Goal: Find specific page/section: Find specific page/section

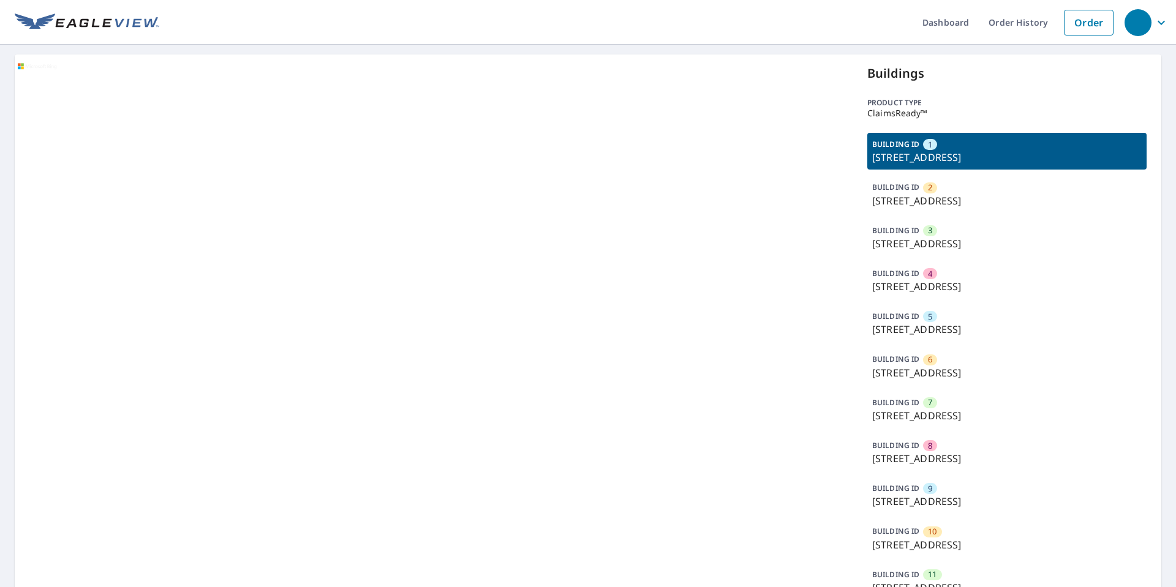
click at [928, 368] on p "[STREET_ADDRESS]" at bounding box center [1006, 373] width 269 height 15
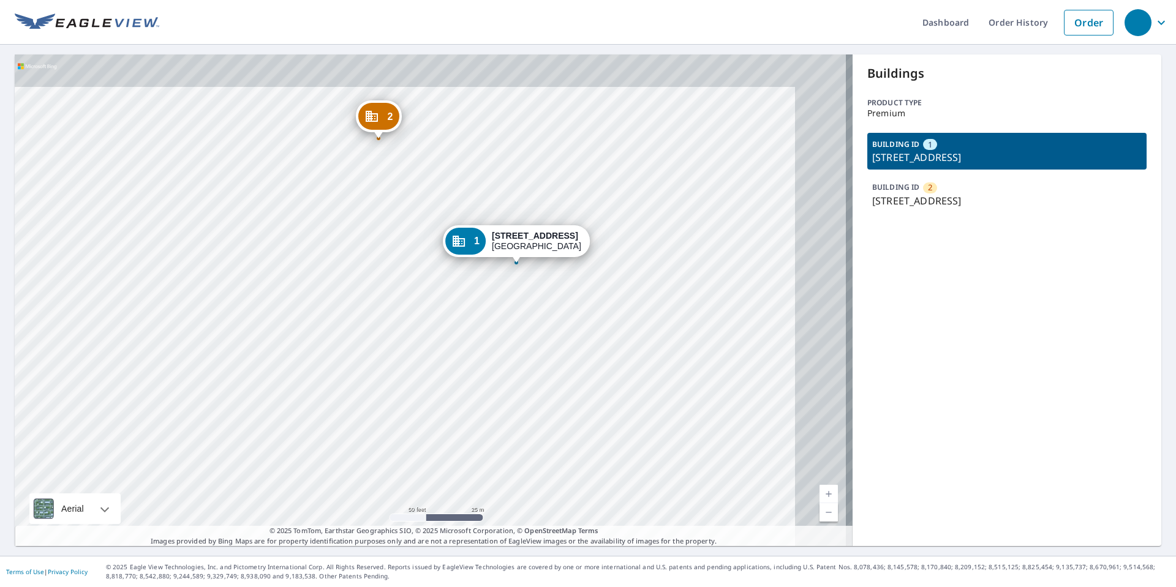
drag, startPoint x: 422, startPoint y: 268, endPoint x: 312, endPoint y: 326, distance: 125.2
click at [317, 326] on div "2 3000 S Ocean Blvd Palm Beach, FL 33480 1 3024 S Ocean Blvd Palm Beach, FL 334…" at bounding box center [434, 300] width 838 height 492
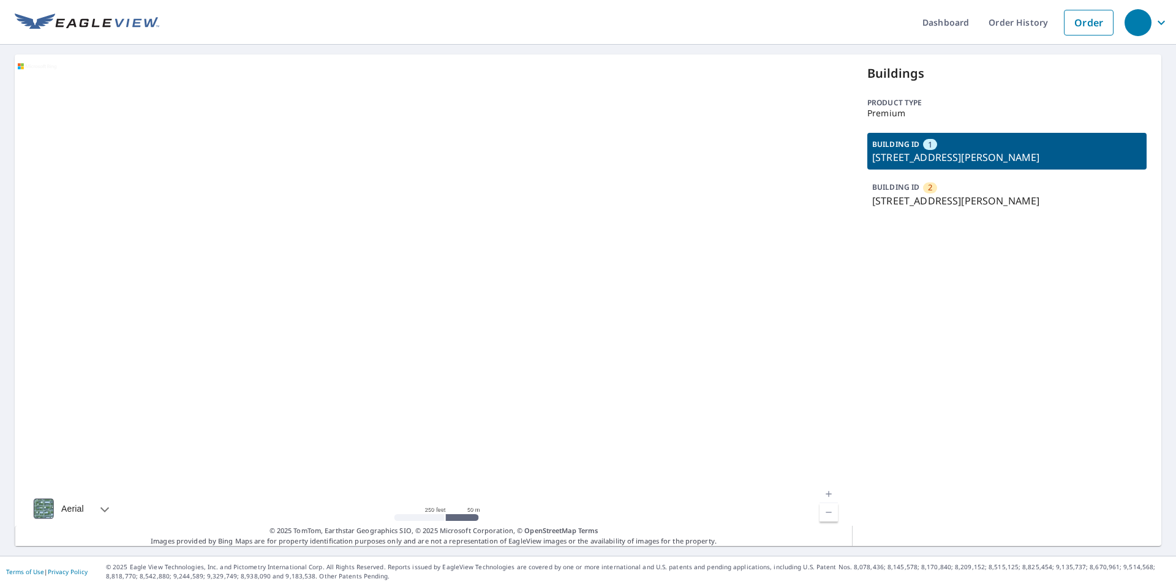
click at [974, 189] on div "BUILDING ID 2 117 Ferndale Rd, Glen Burnie, MD, 21061" at bounding box center [1006, 194] width 279 height 37
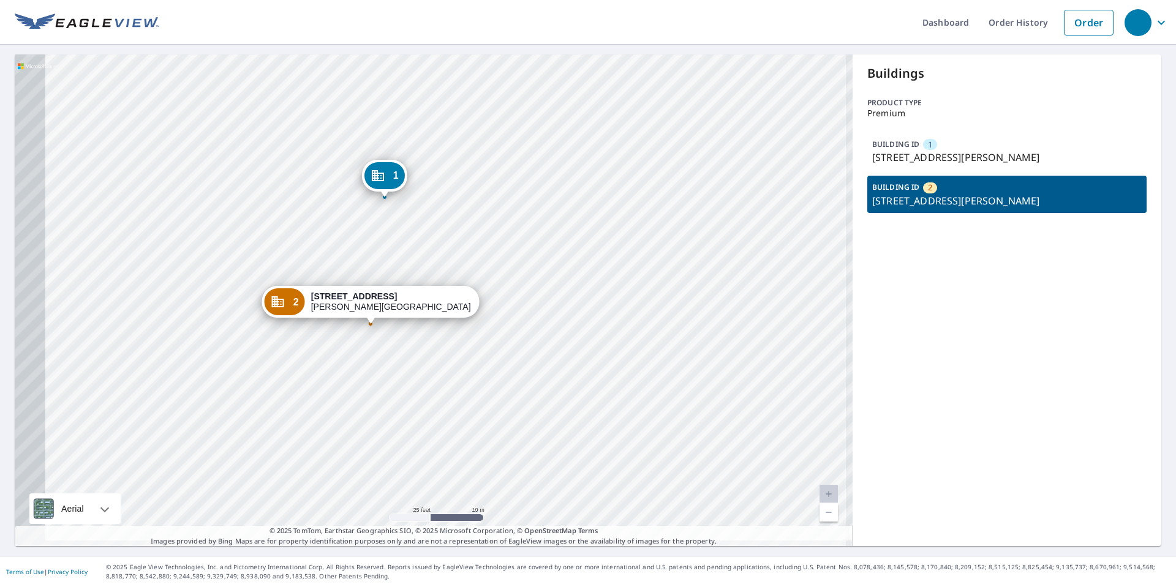
drag, startPoint x: 312, startPoint y: 339, endPoint x: 406, endPoint y: 320, distance: 95.6
click at [378, 320] on div "Dropped pin, building 2, Commercial property, 117 Ferndale Rd Glen Burnie, MD 2…" at bounding box center [370, 318] width 16 height 12
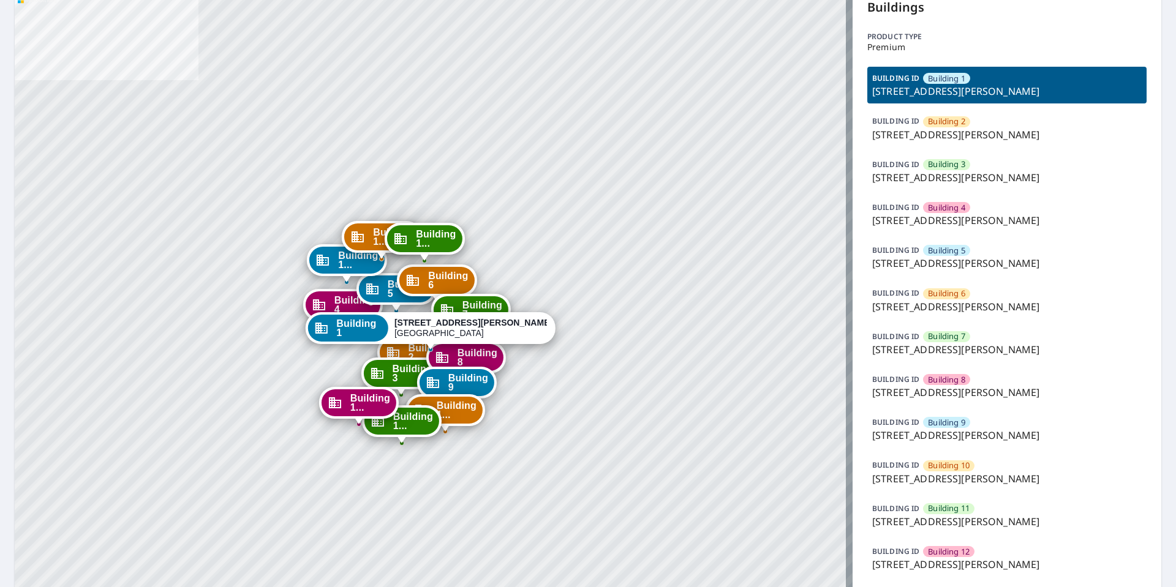
scroll to position [236, 0]
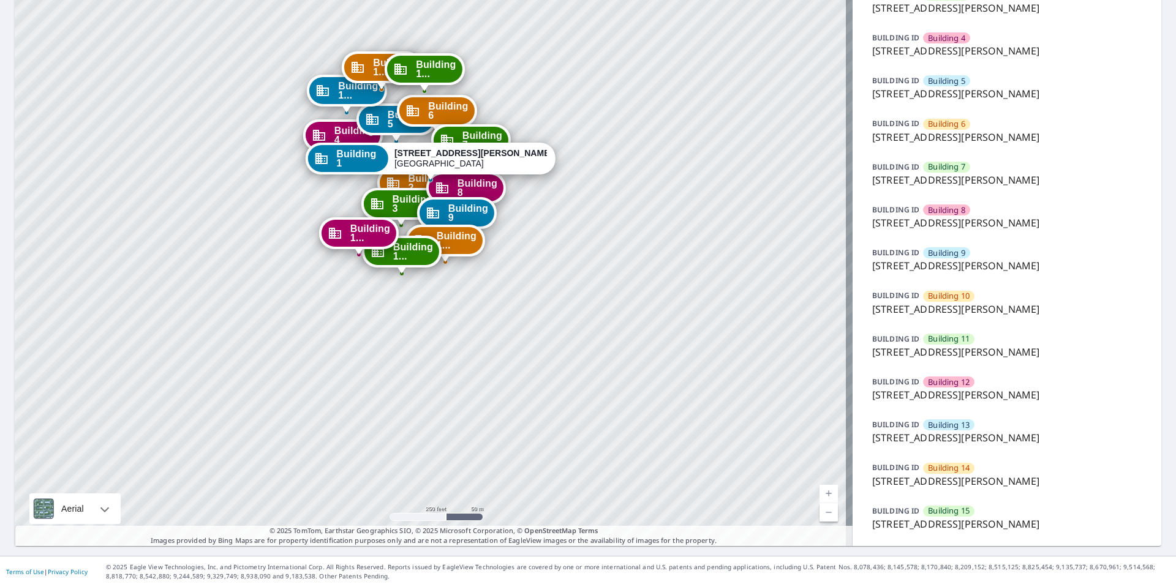
click at [895, 514] on p "BUILDING ID" at bounding box center [895, 511] width 47 height 10
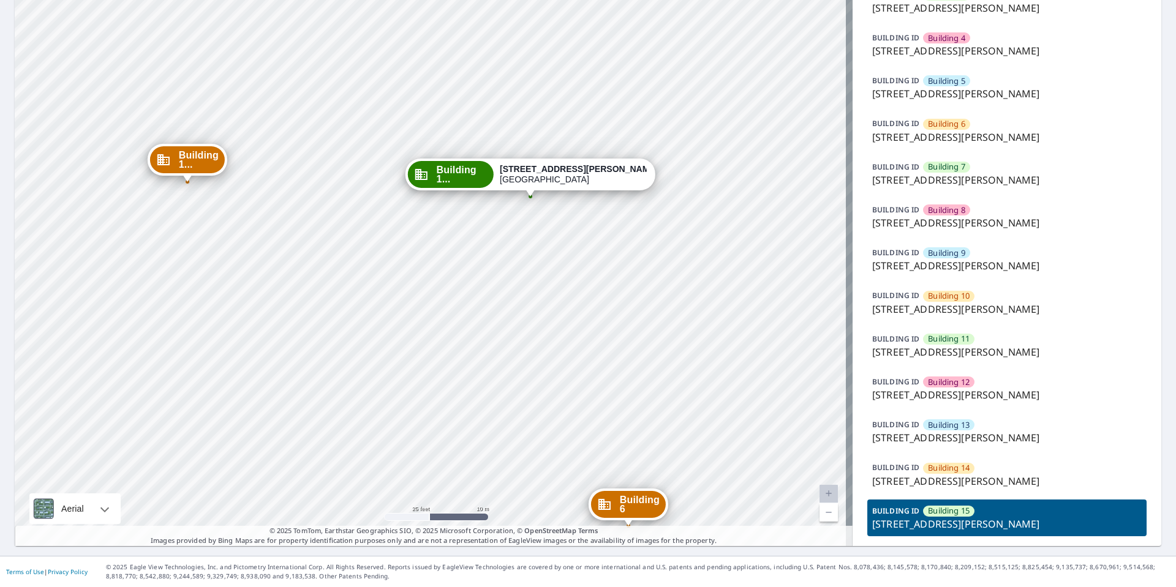
drag, startPoint x: 86, startPoint y: 348, endPoint x: 99, endPoint y: 320, distance: 30.2
click at [87, 345] on div "Building 1 [STREET_ADDRESS][GEOGRAPHIC_DATA][PERSON_NAME] 2 [STREET_ADDRESS][GE…" at bounding box center [434, 182] width 838 height 727
